Goal: Information Seeking & Learning: Learn about a topic

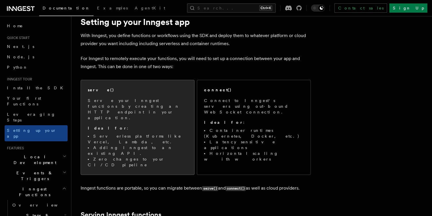
click at [131, 94] on div "serve() Serve your Inngest functions by creating an HTTP endpoint in your appli…" at bounding box center [137, 127] width 99 height 81
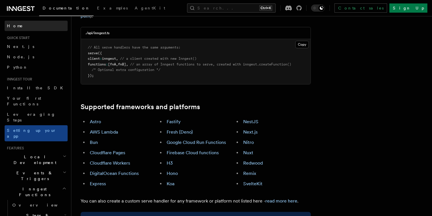
click at [13, 25] on span "Home" at bounding box center [15, 26] width 16 height 6
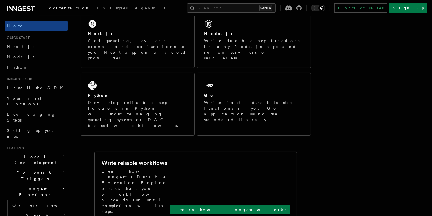
scroll to position [112, 0]
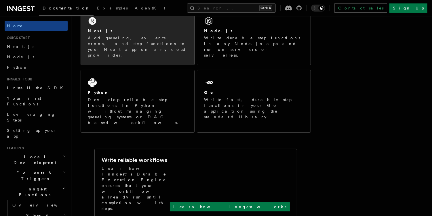
click at [133, 25] on div "Next.js Add queueing, events, crons, and step functions to your Next app on any…" at bounding box center [137, 36] width 113 height 57
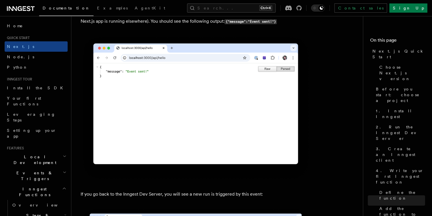
scroll to position [3179, 0]
